Goal: Communication & Community: Share content

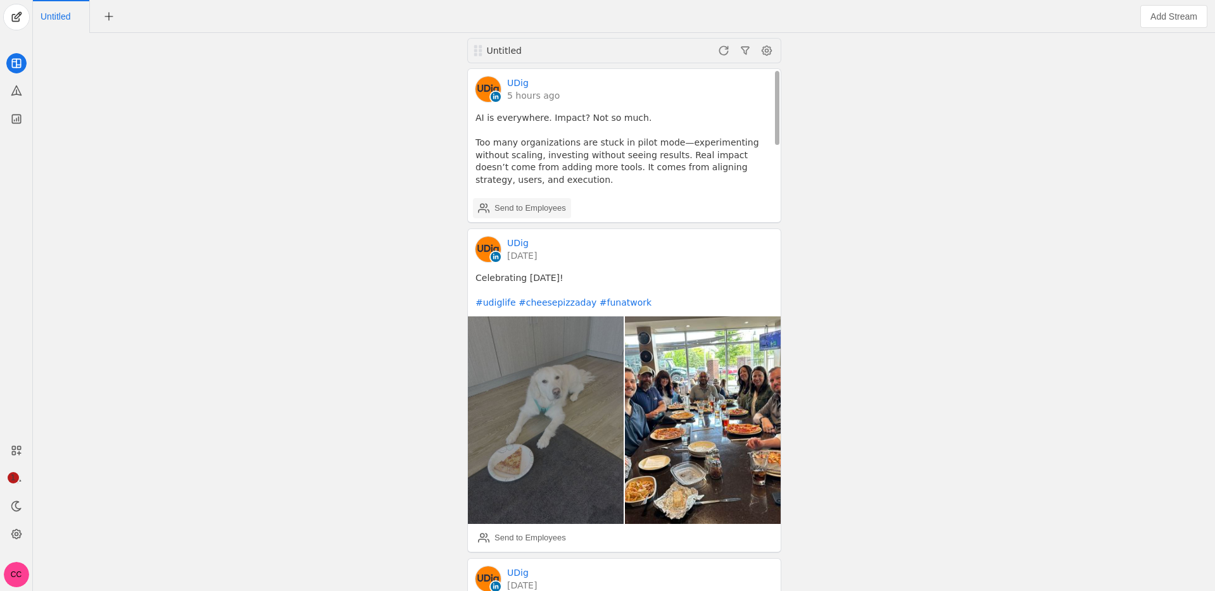
click at [522, 202] on div "Send to Employees" at bounding box center [530, 208] width 72 height 13
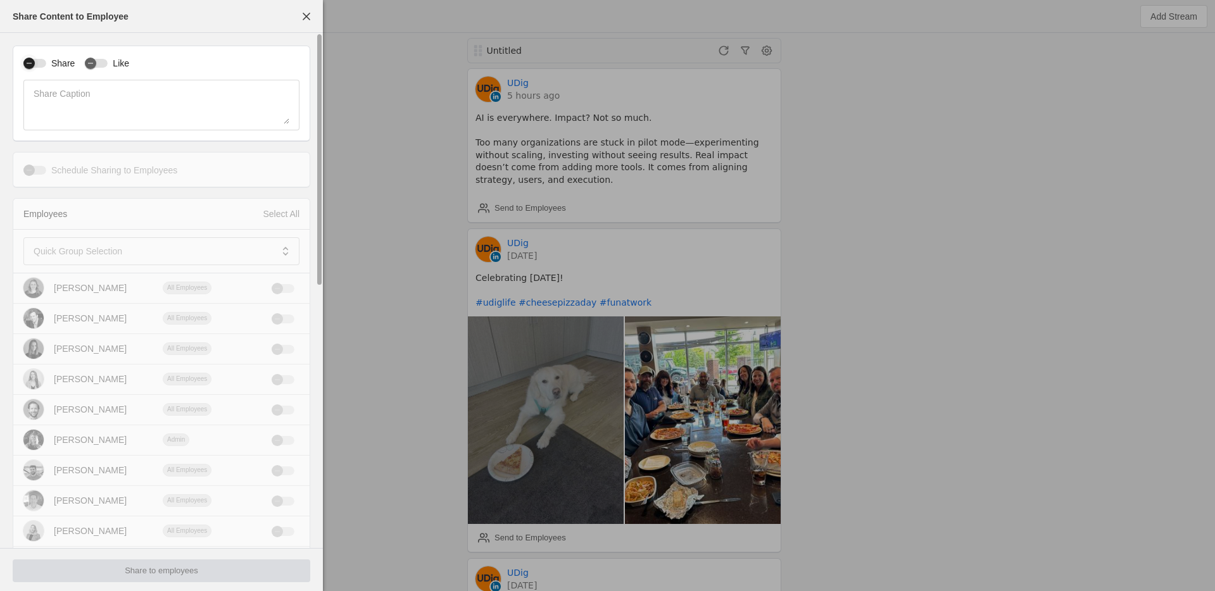
click at [34, 63] on div "button" at bounding box center [28, 63] width 11 height 11
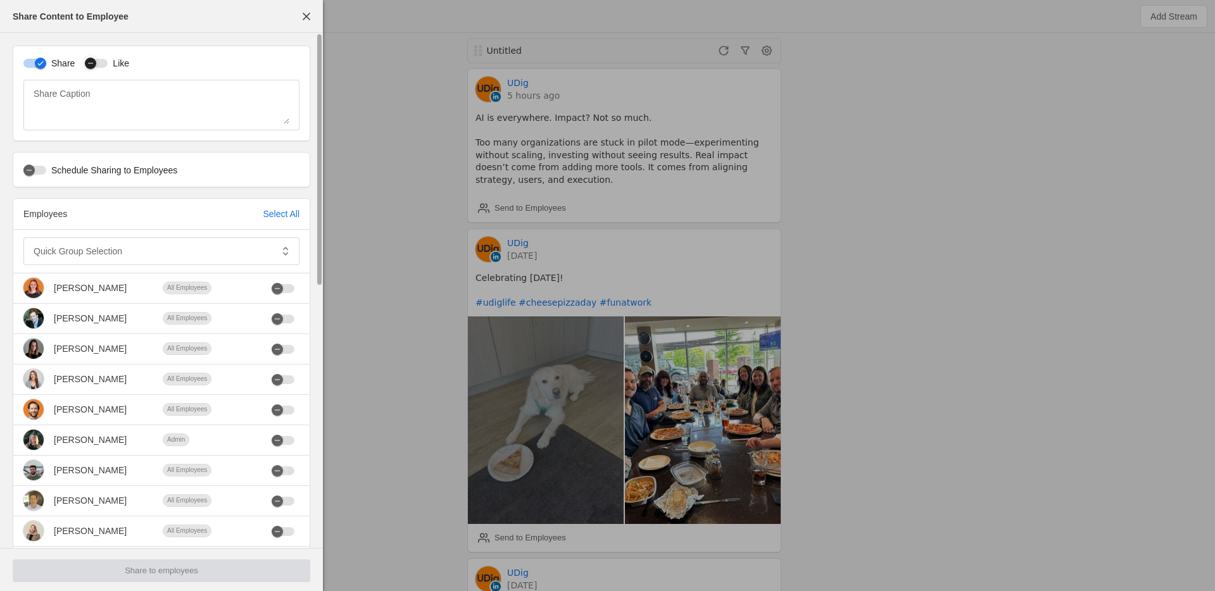
click at [98, 61] on div "button" at bounding box center [91, 63] width 18 height 18
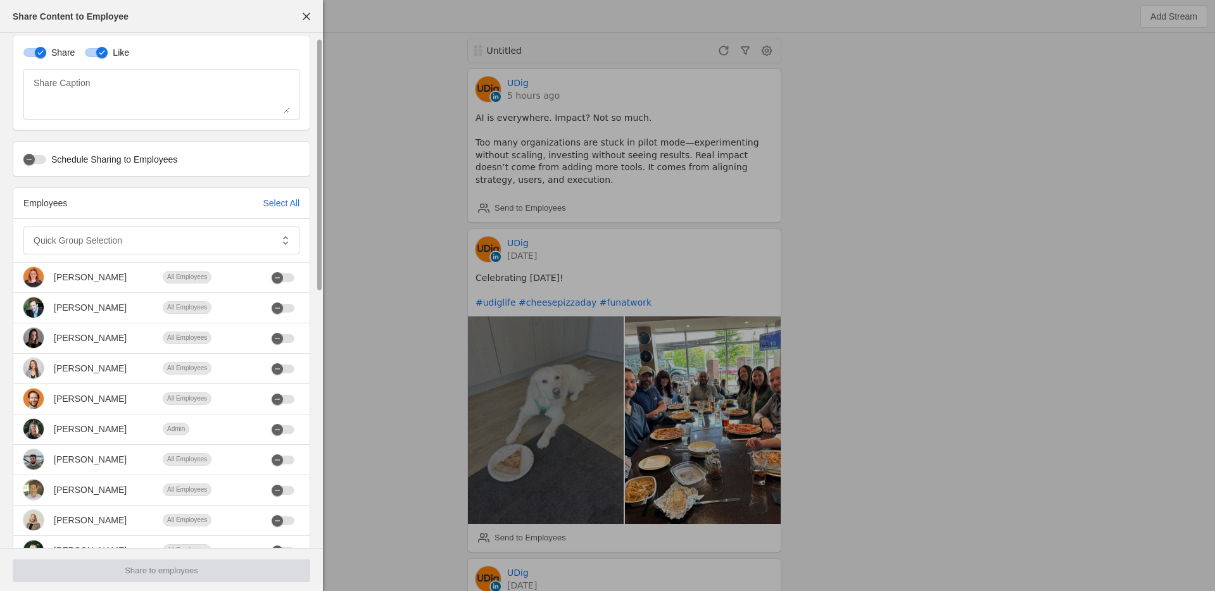
click at [123, 254] on div "Quick Group Selection" at bounding box center [161, 241] width 296 height 44
click at [120, 251] on div at bounding box center [153, 241] width 238 height 28
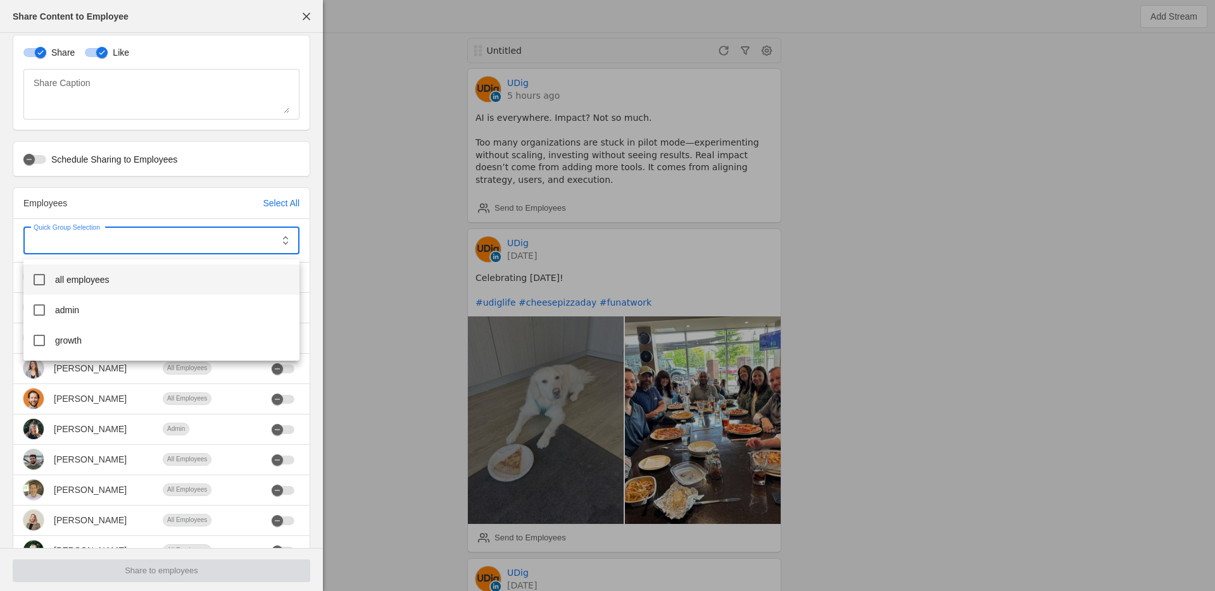
click at [125, 286] on mat-option "all employees" at bounding box center [161, 280] width 276 height 30
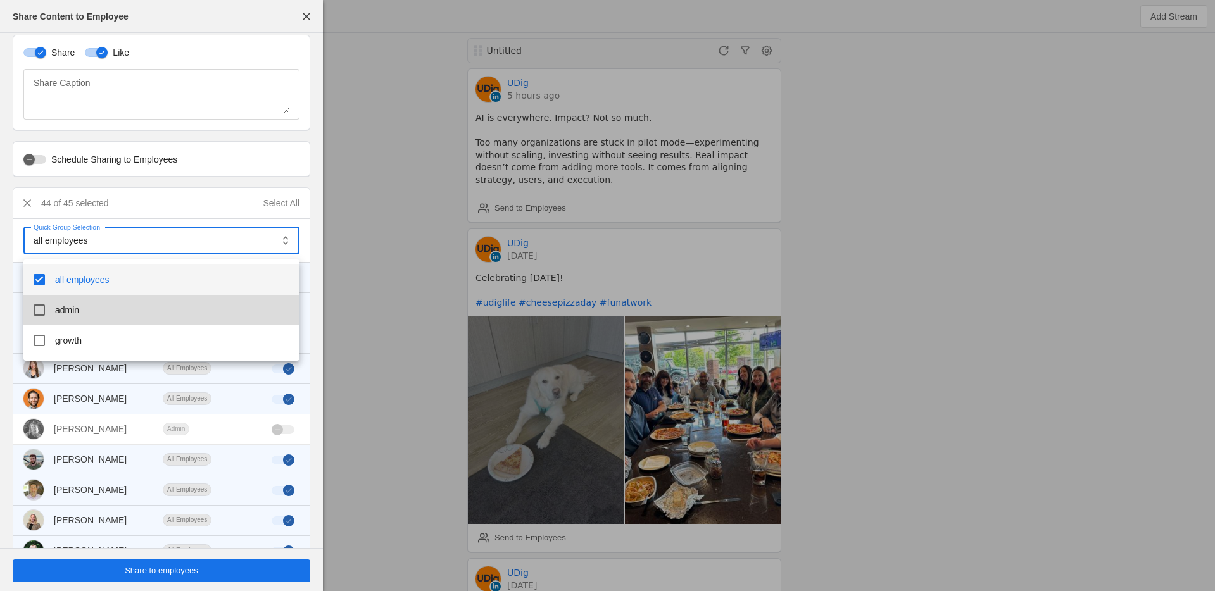
click at [110, 313] on mat-option "admin" at bounding box center [161, 310] width 276 height 30
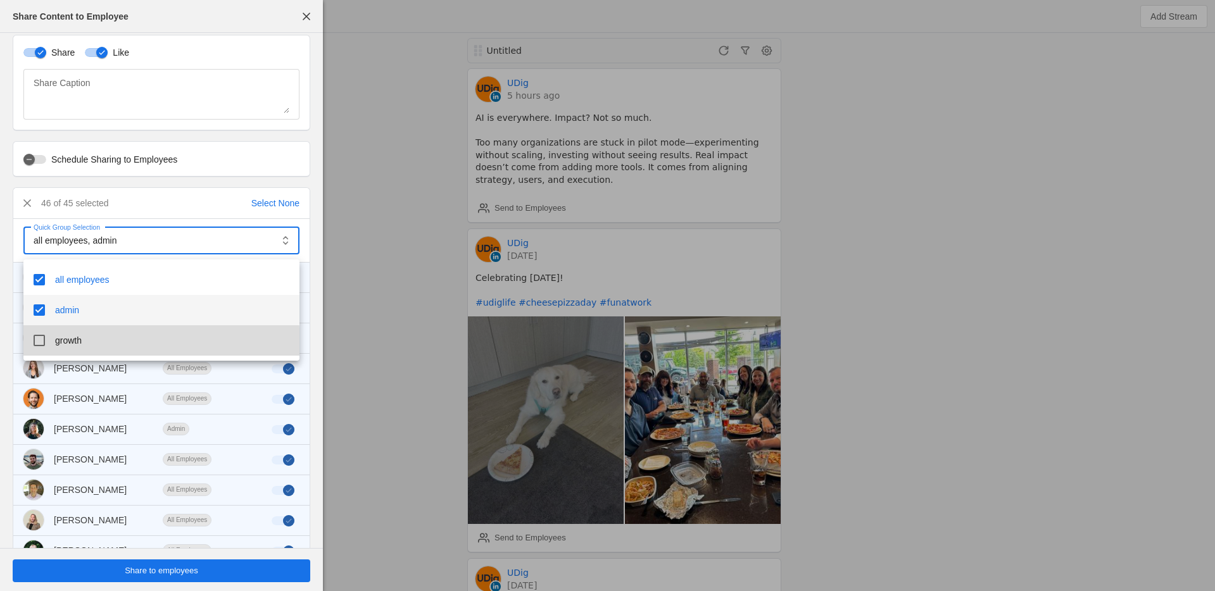
click at [108, 342] on mat-option "growth" at bounding box center [161, 340] width 276 height 30
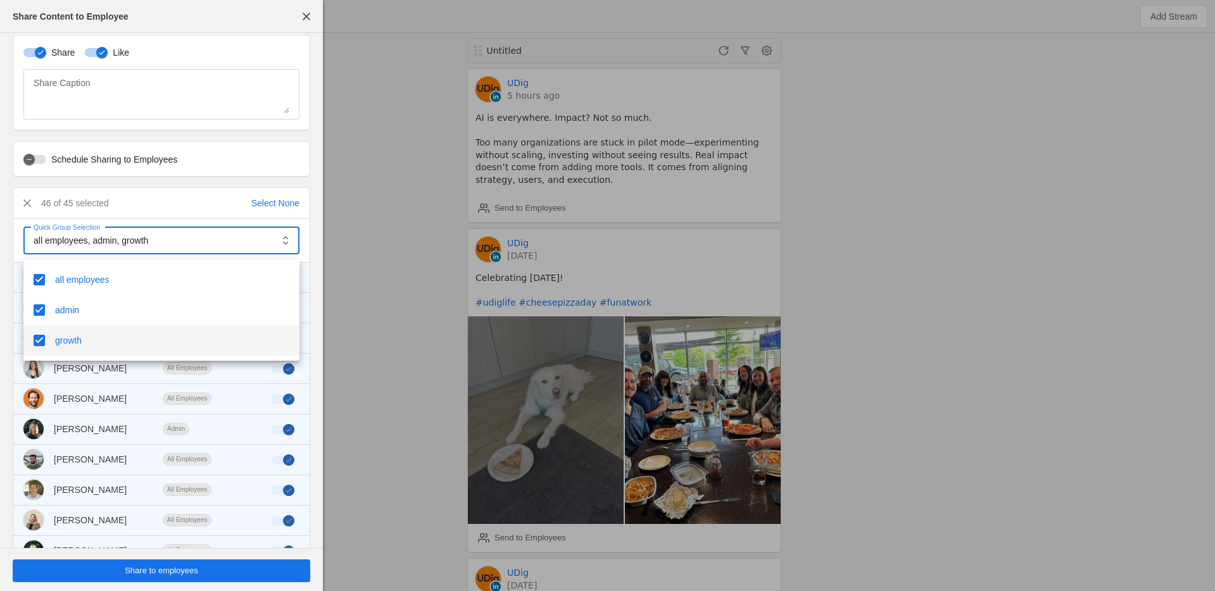
click at [6, 275] on div at bounding box center [607, 295] width 1215 height 591
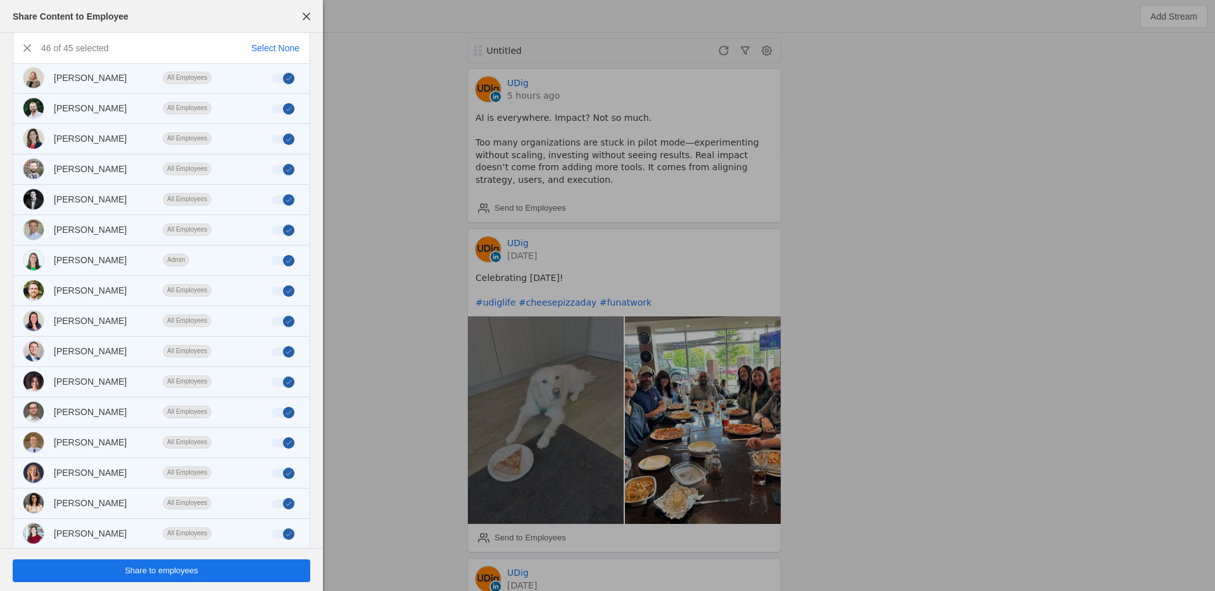
scroll to position [466, 0]
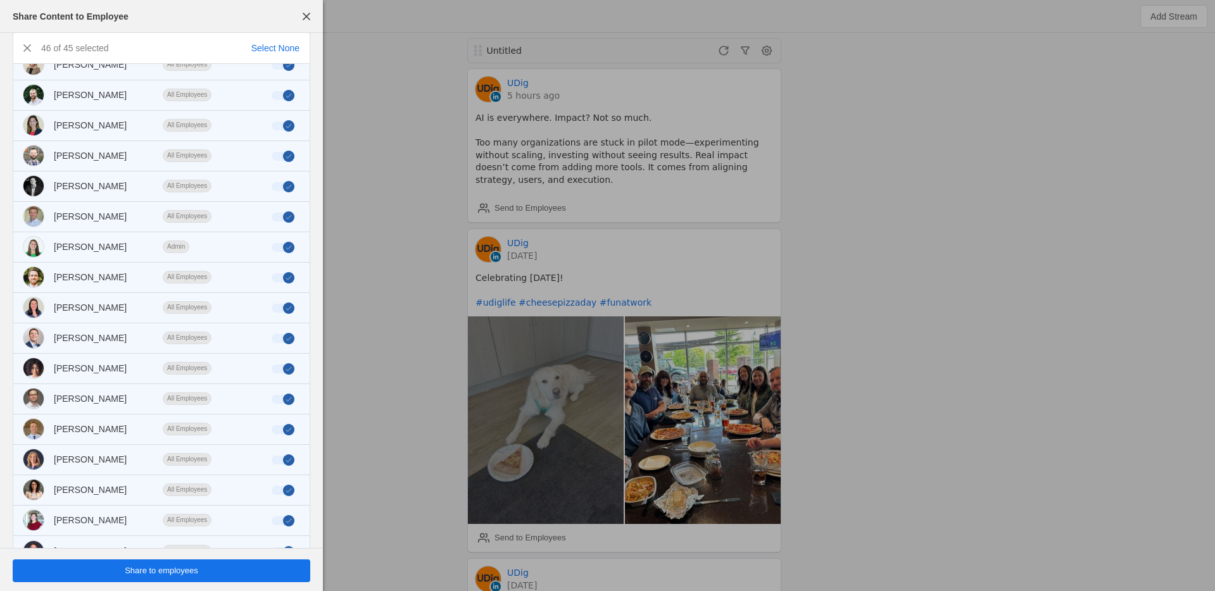
click at [258, 582] on span "undefined" at bounding box center [161, 571] width 297 height 23
